Goal: Communication & Community: Answer question/provide support

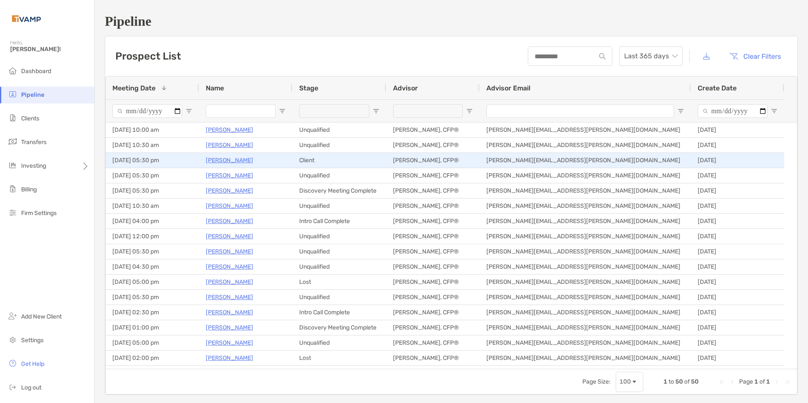
click at [223, 159] on p "[PERSON_NAME]" at bounding box center [229, 160] width 47 height 11
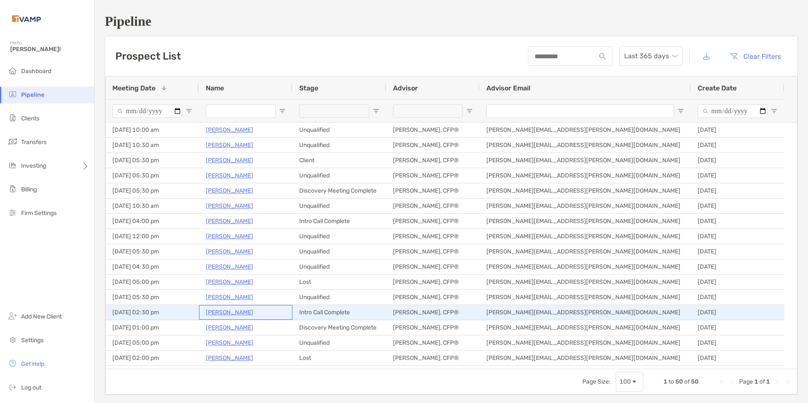
click at [241, 311] on p "Bernadette Martin" at bounding box center [229, 312] width 47 height 11
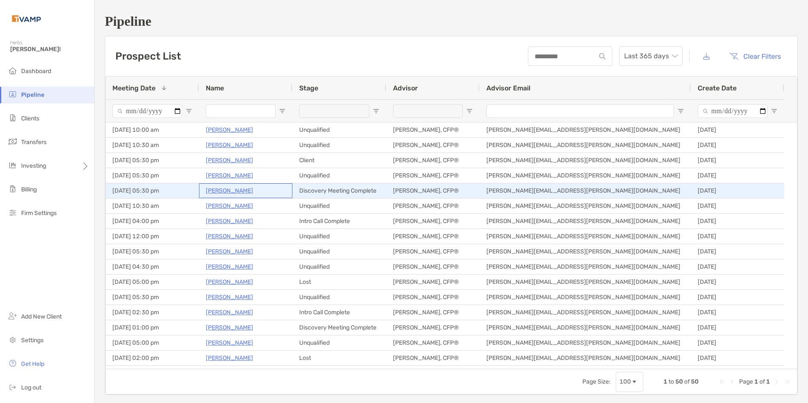
click at [222, 190] on p "Kathy Myers" at bounding box center [229, 191] width 47 height 11
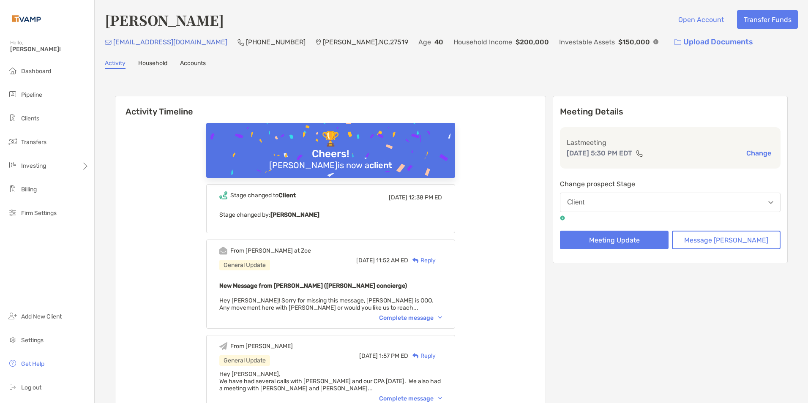
click at [436, 259] on div "Reply" at bounding box center [421, 260] width 27 height 9
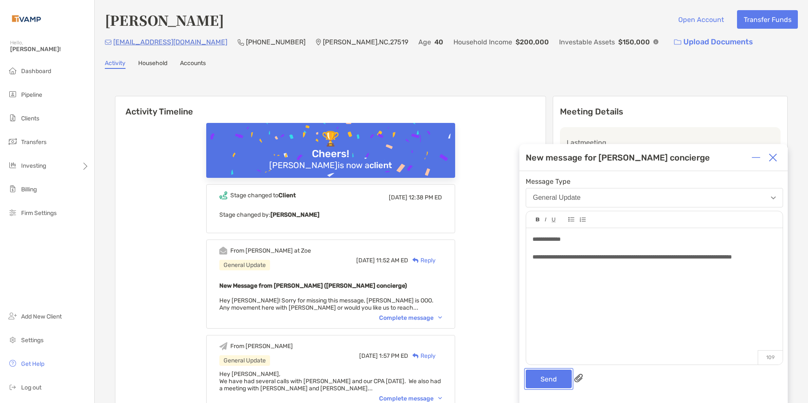
click at [538, 380] on button "Send" at bounding box center [549, 379] width 46 height 19
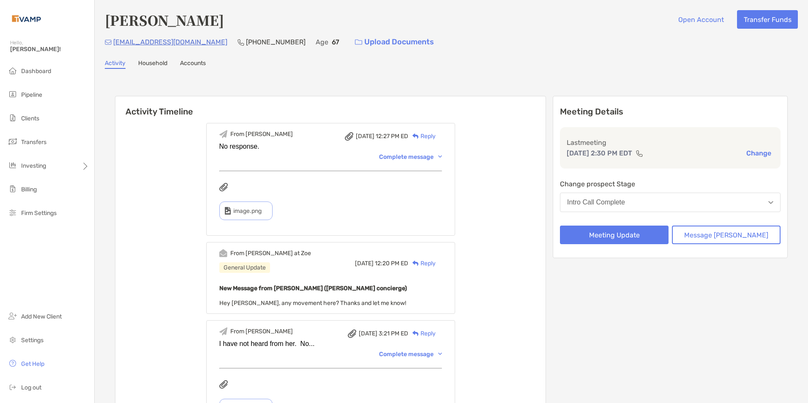
click at [436, 265] on div "Reply" at bounding box center [421, 263] width 27 height 9
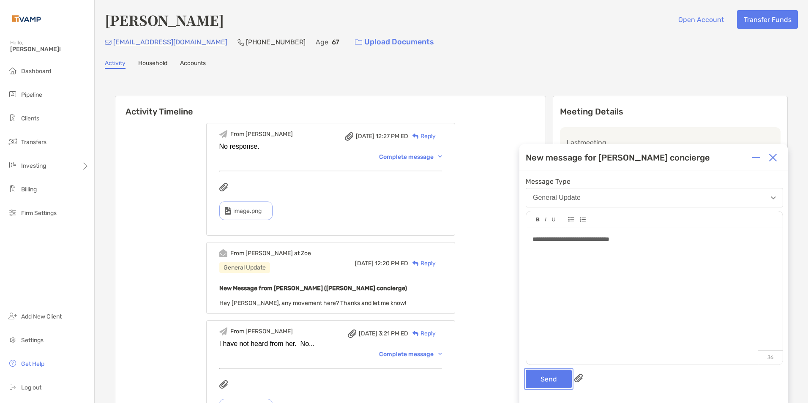
click at [551, 381] on button "Send" at bounding box center [549, 379] width 46 height 19
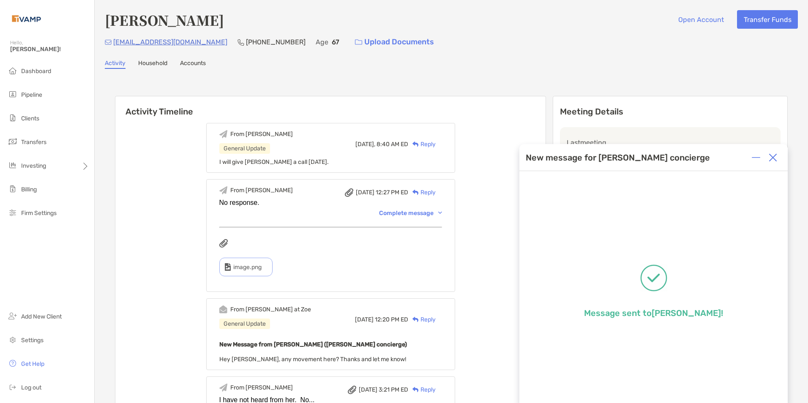
click at [776, 156] on img at bounding box center [773, 157] width 8 height 8
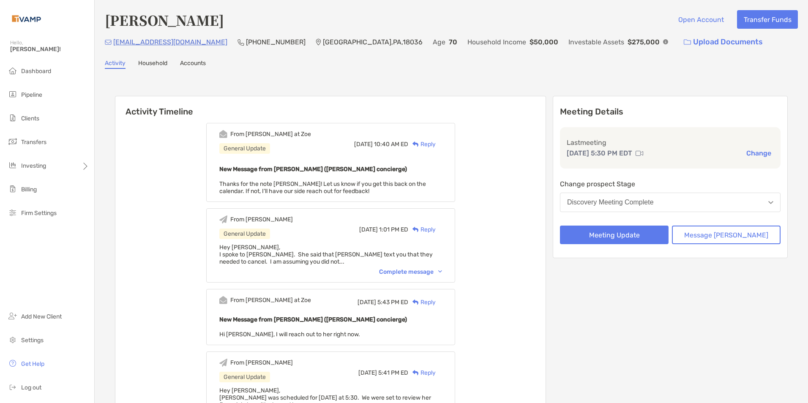
click at [431, 141] on div "Reply" at bounding box center [421, 144] width 27 height 9
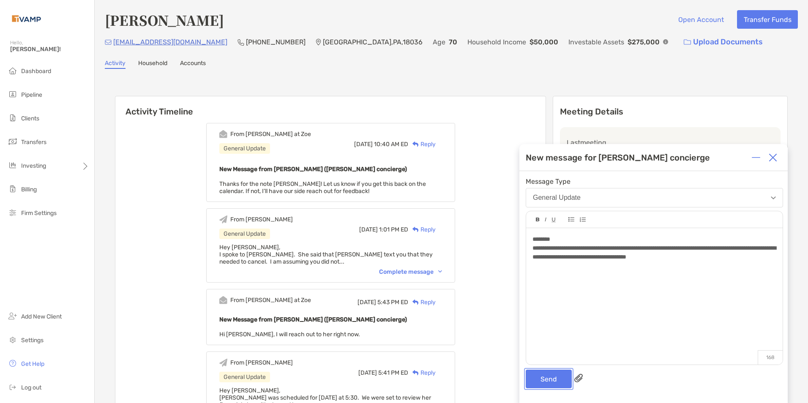
click at [546, 380] on button "Send" at bounding box center [549, 379] width 46 height 19
